Goal: Transaction & Acquisition: Purchase product/service

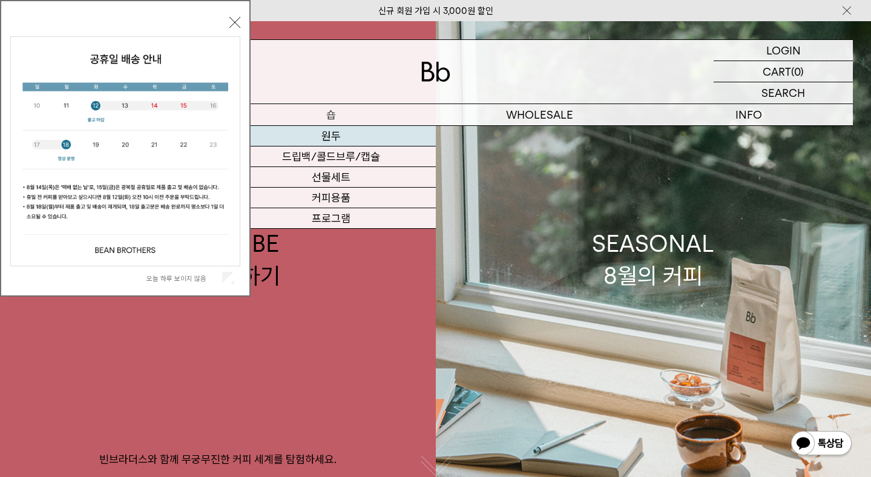
click at [337, 131] on link "원두" at bounding box center [331, 136] width 209 height 21
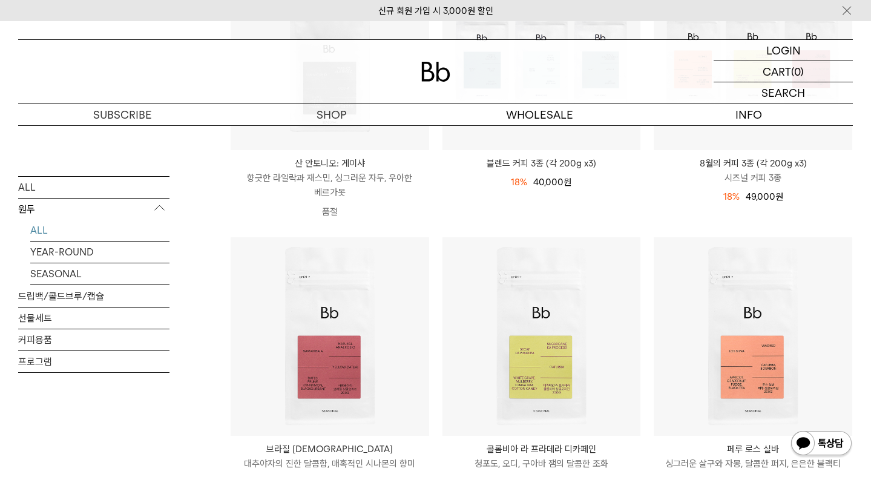
scroll to position [341, 0]
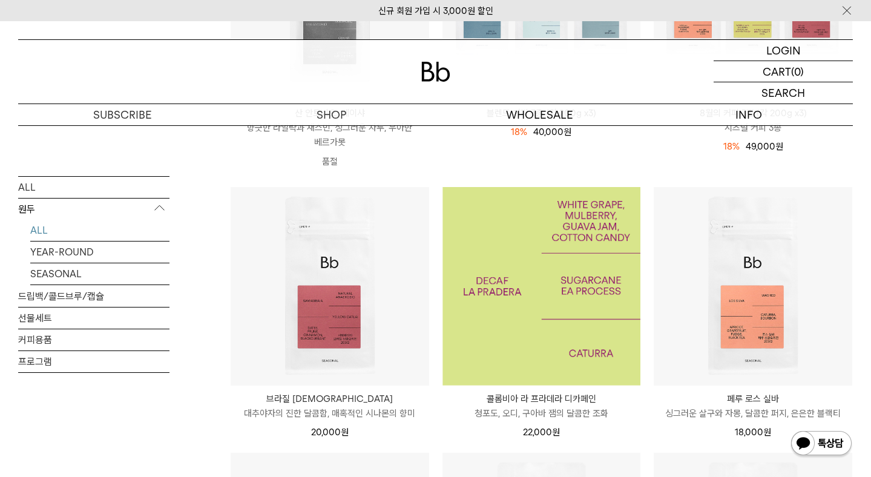
click at [545, 280] on img at bounding box center [541, 286] width 198 height 198
